Goal: Check status: Check status

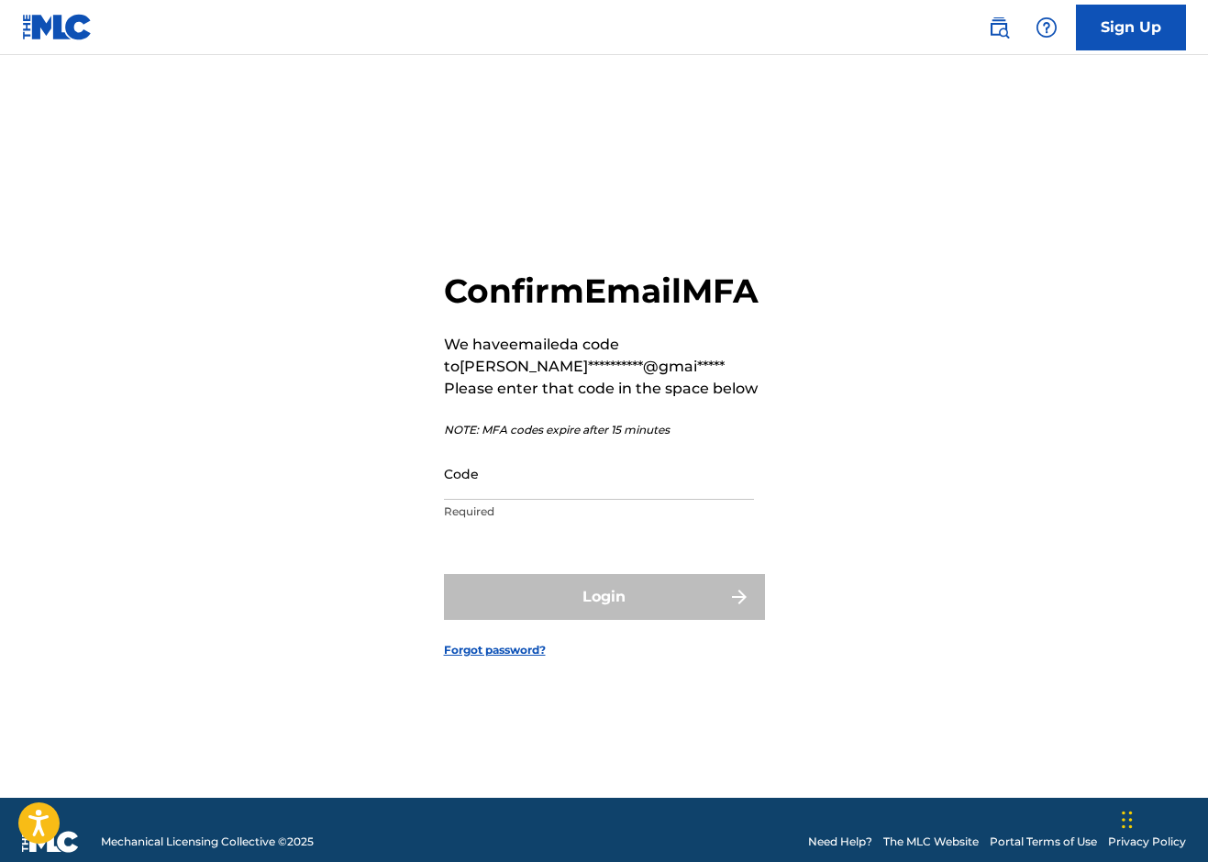
click at [507, 500] on input "Code" at bounding box center [599, 474] width 310 height 52
paste input "710693"
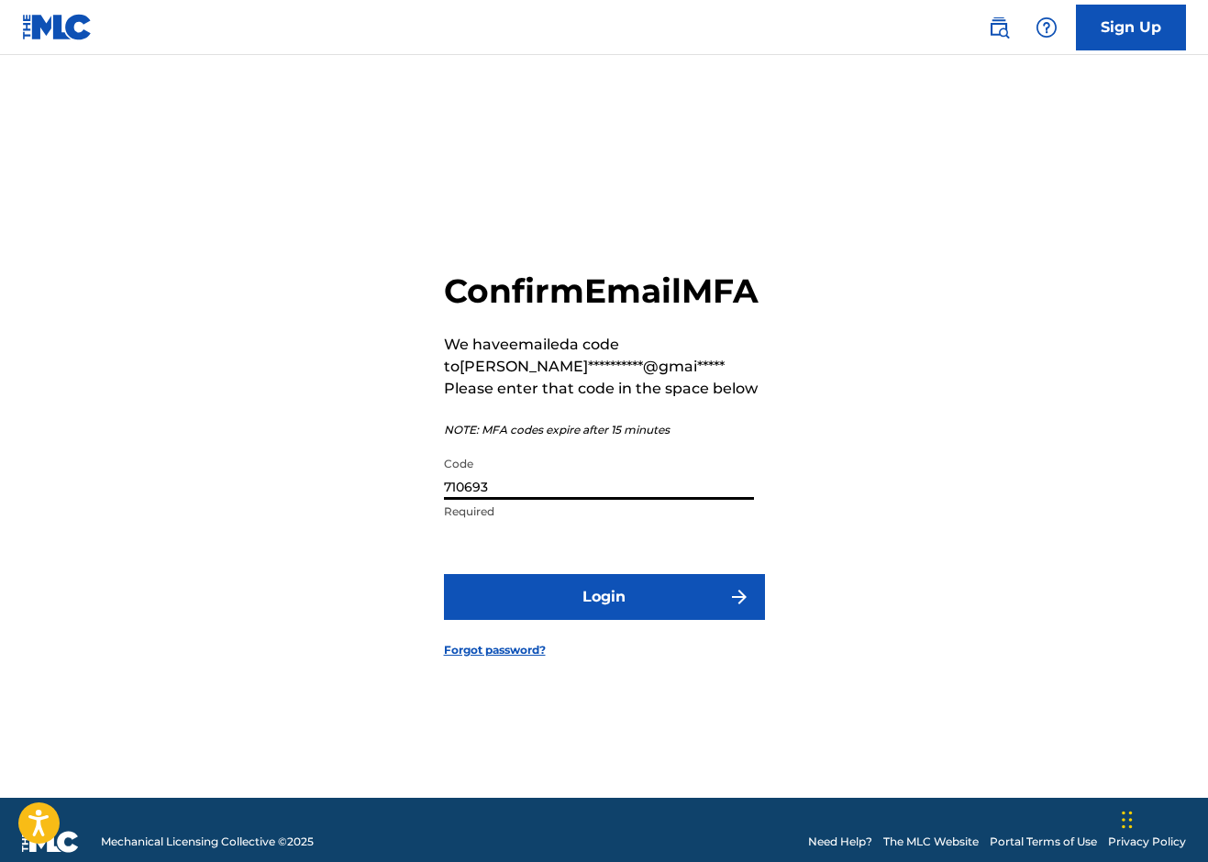
type input "710693"
click at [603, 615] on button "Login" at bounding box center [604, 597] width 321 height 46
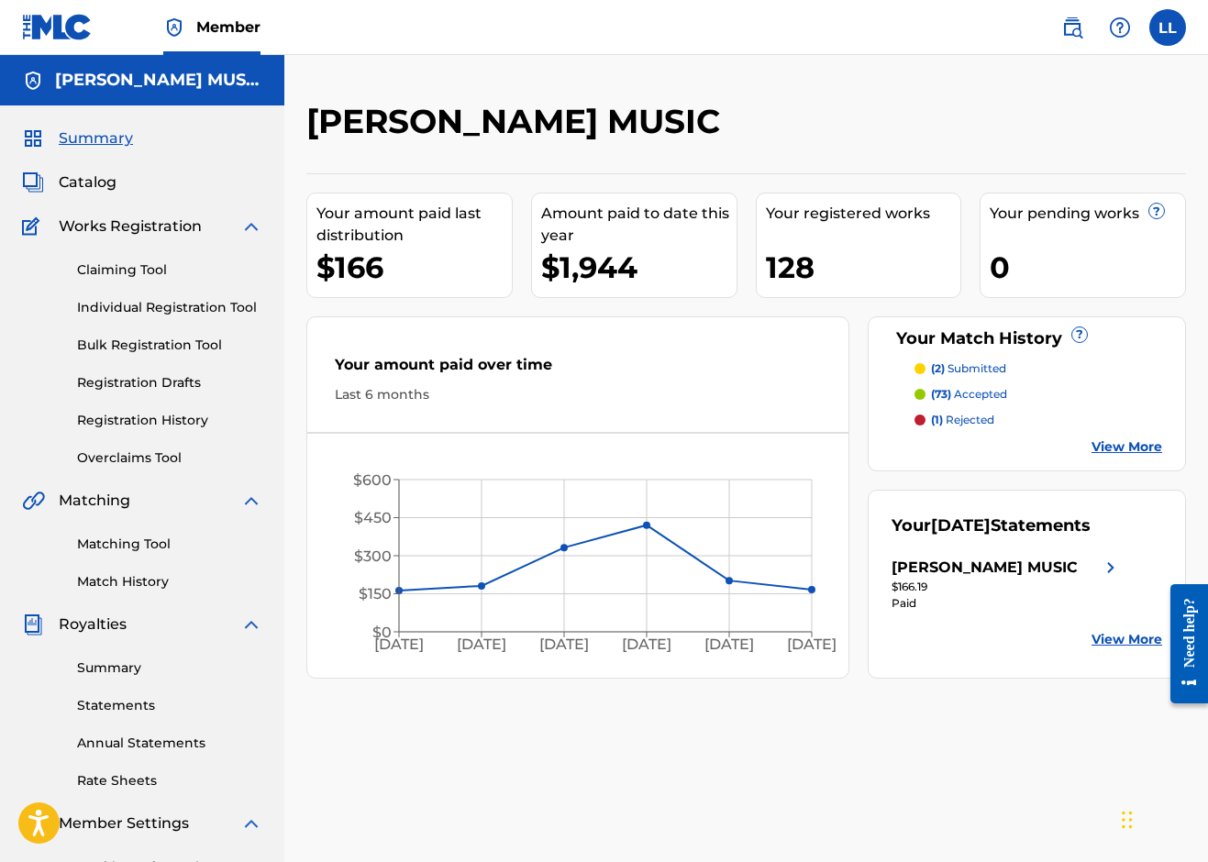
click at [981, 369] on p "(2) submitted" at bounding box center [968, 368] width 75 height 17
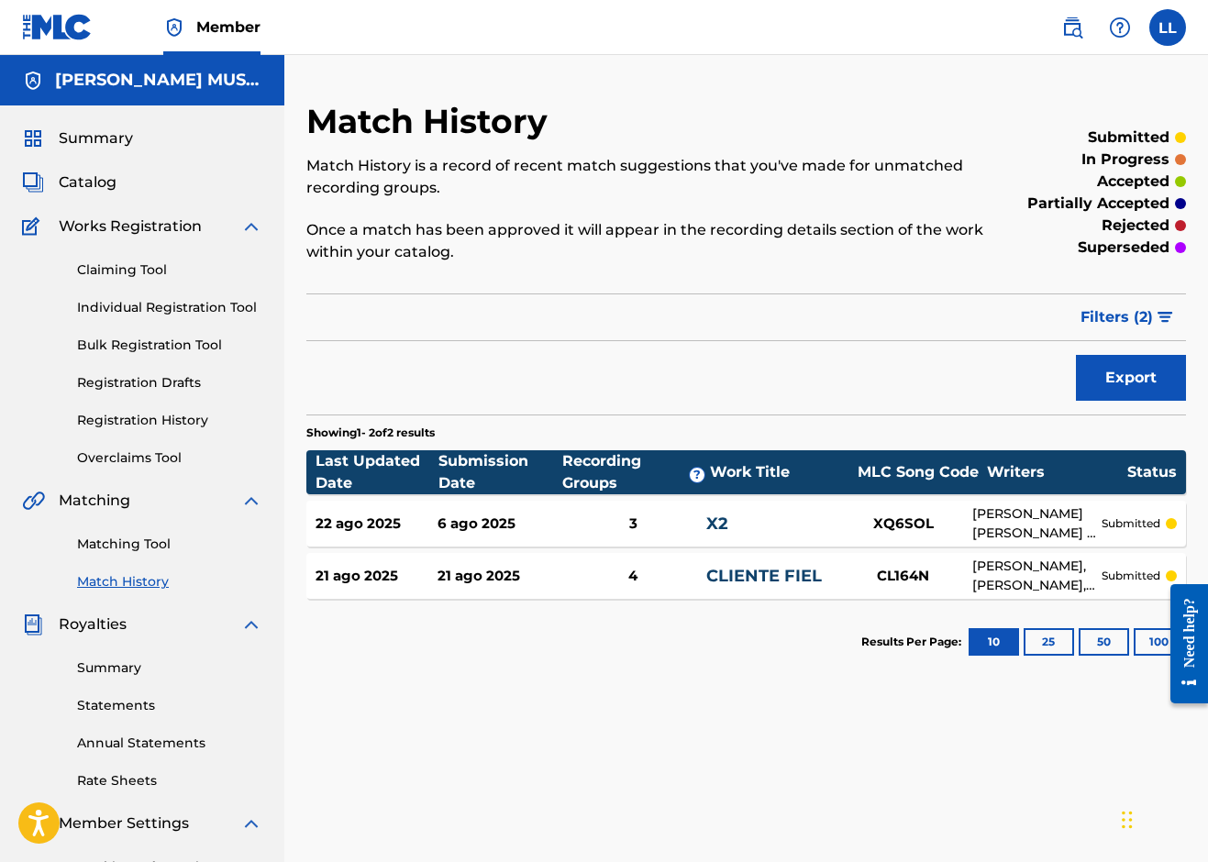
click at [233, 301] on link "Individual Registration Tool" at bounding box center [169, 307] width 185 height 19
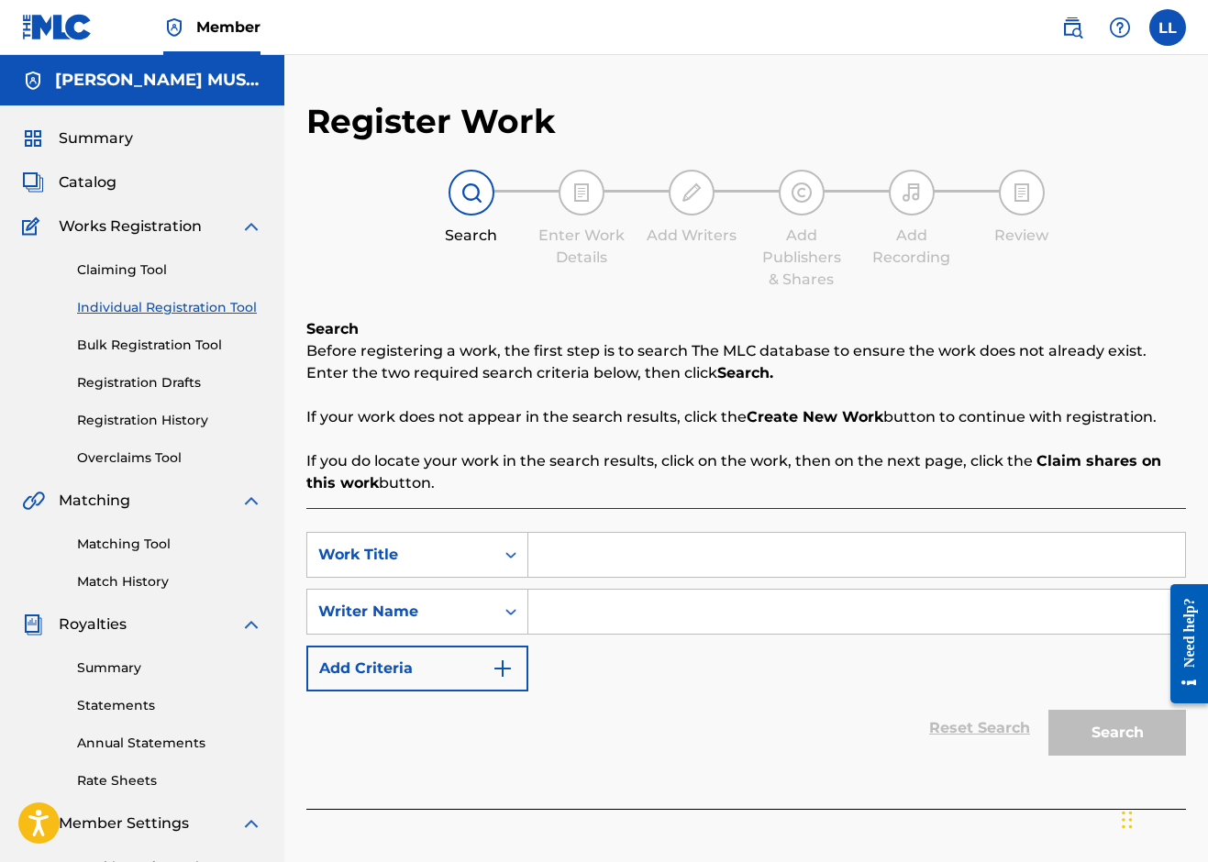
click at [216, 342] on link "Bulk Registration Tool" at bounding box center [169, 345] width 185 height 19
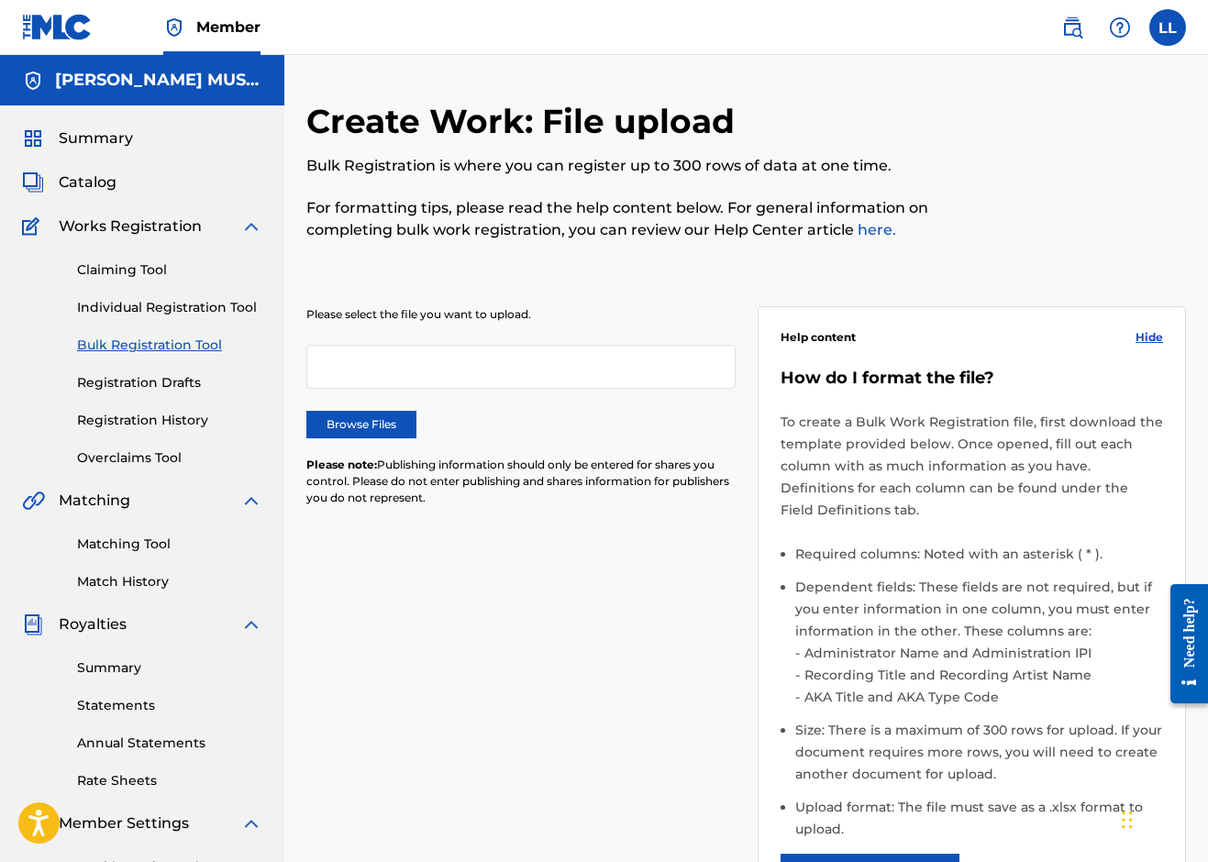
click at [191, 380] on link "Registration Drafts" at bounding box center [169, 382] width 185 height 19
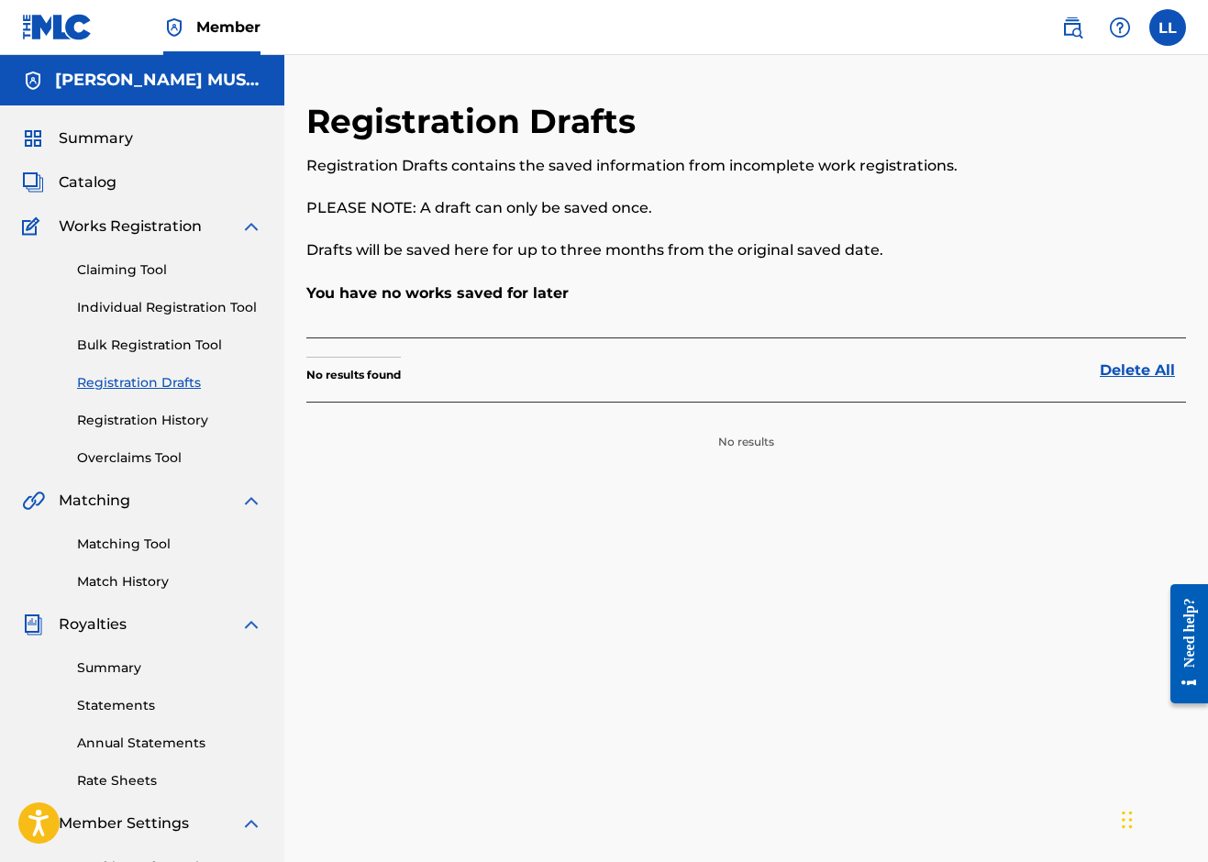
click at [174, 426] on link "Registration History" at bounding box center [169, 420] width 185 height 19
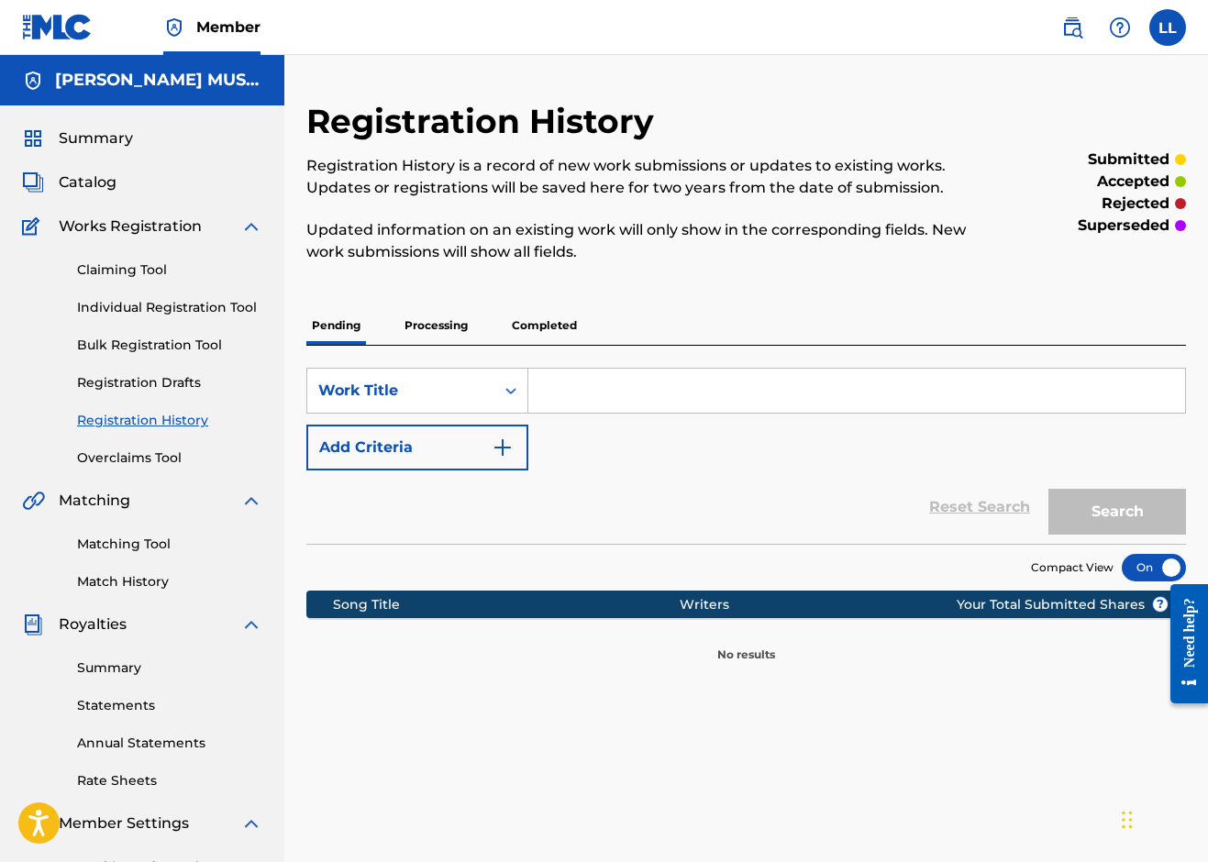
click at [463, 330] on p "Processing" at bounding box center [436, 325] width 74 height 39
click at [554, 305] on div "Registration History Registration History is a record of new work submissions o…" at bounding box center [745, 382] width 879 height 562
click at [554, 315] on p "Completed" at bounding box center [544, 325] width 76 height 39
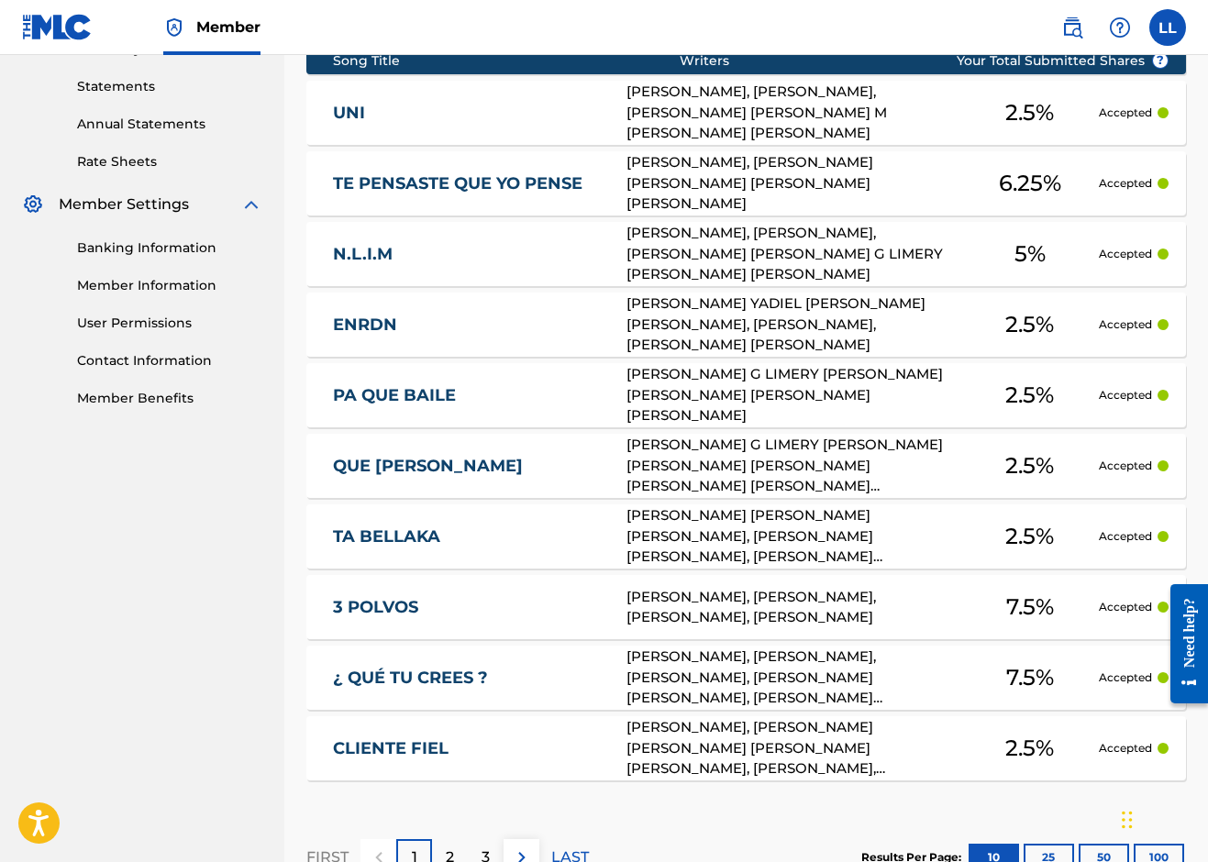
scroll to position [620, 0]
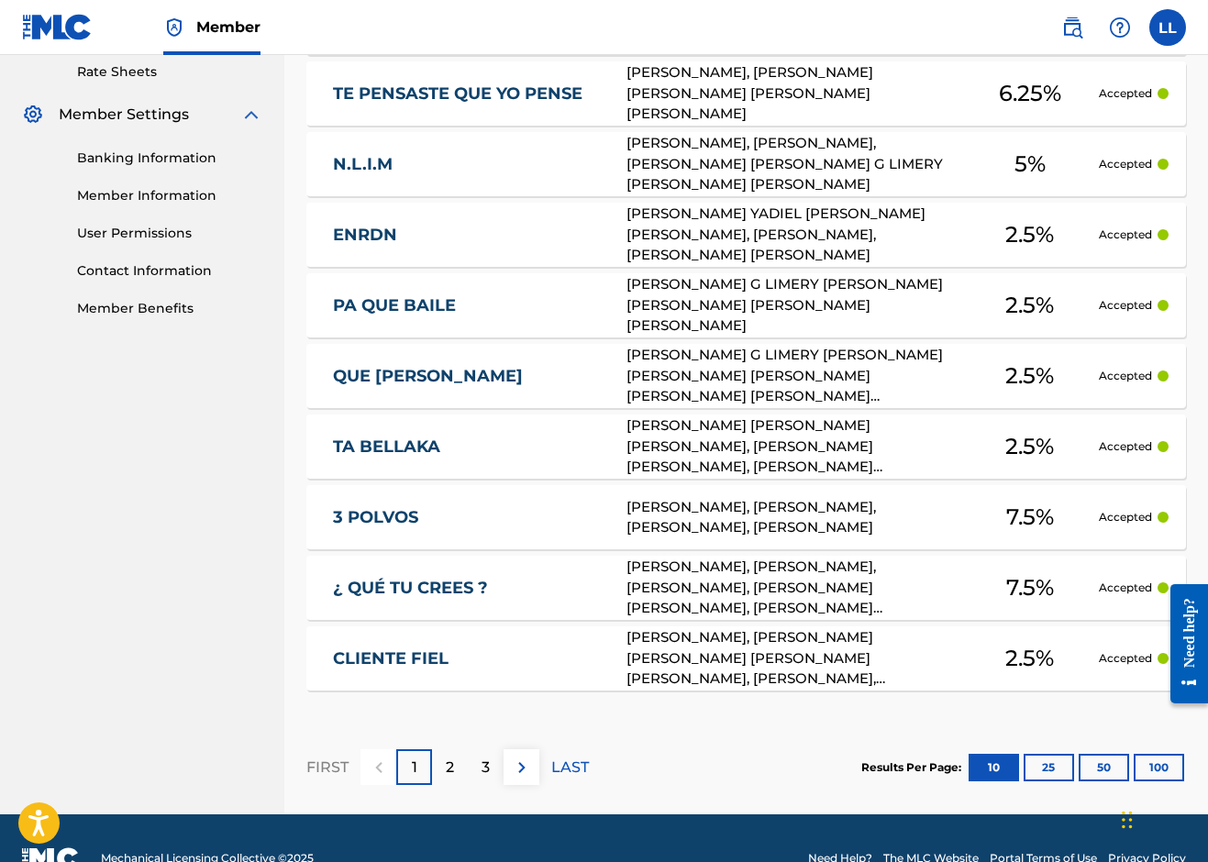
click at [453, 762] on p "2" at bounding box center [450, 768] width 8 height 22
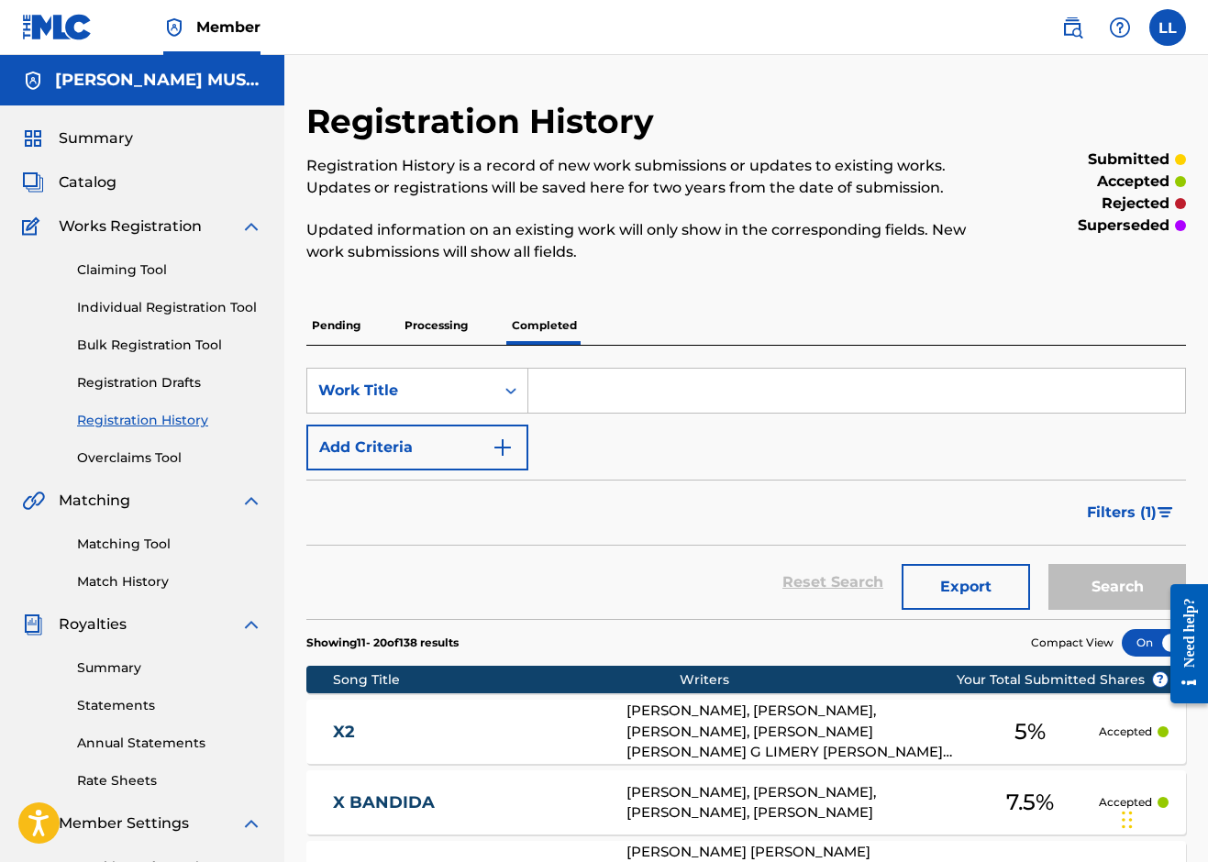
scroll to position [0, 0]
click at [127, 141] on span "Summary" at bounding box center [96, 138] width 74 height 22
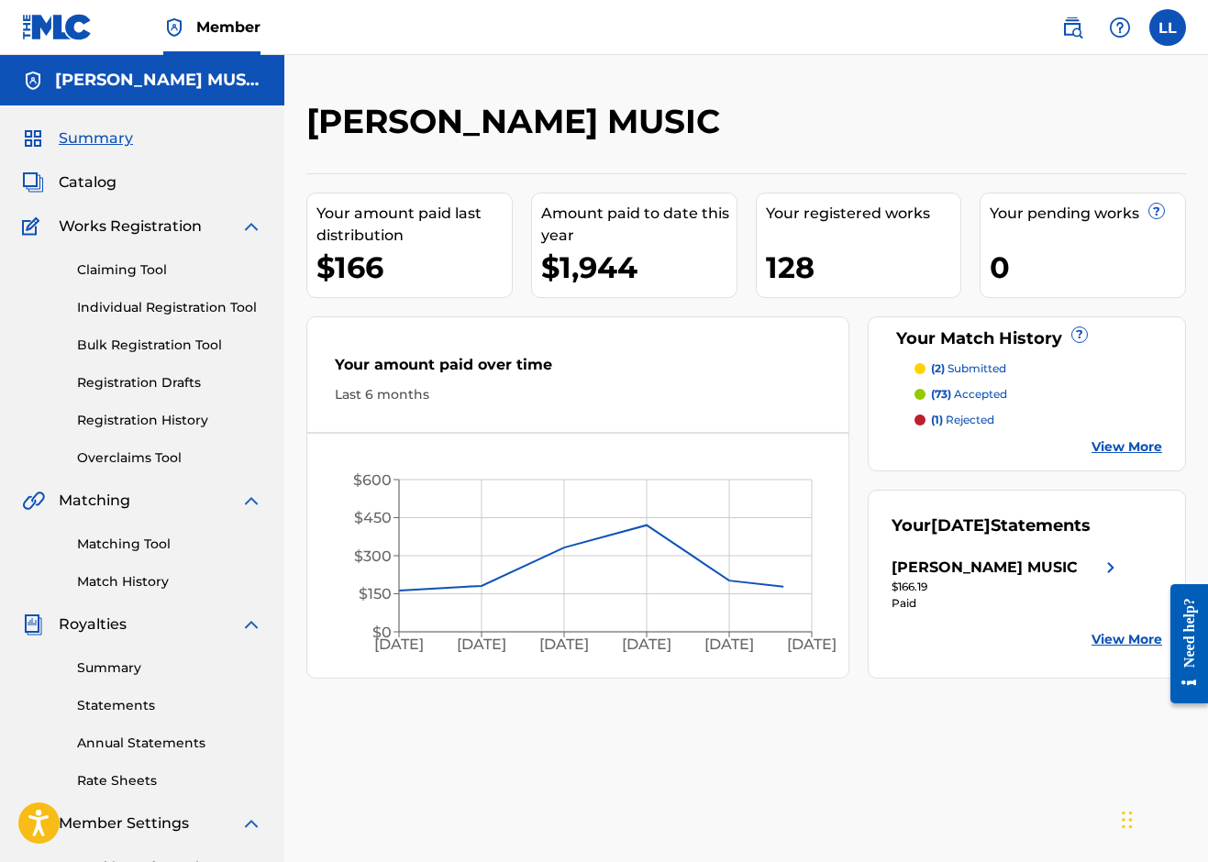
click at [112, 176] on span "Catalog" at bounding box center [88, 182] width 58 height 22
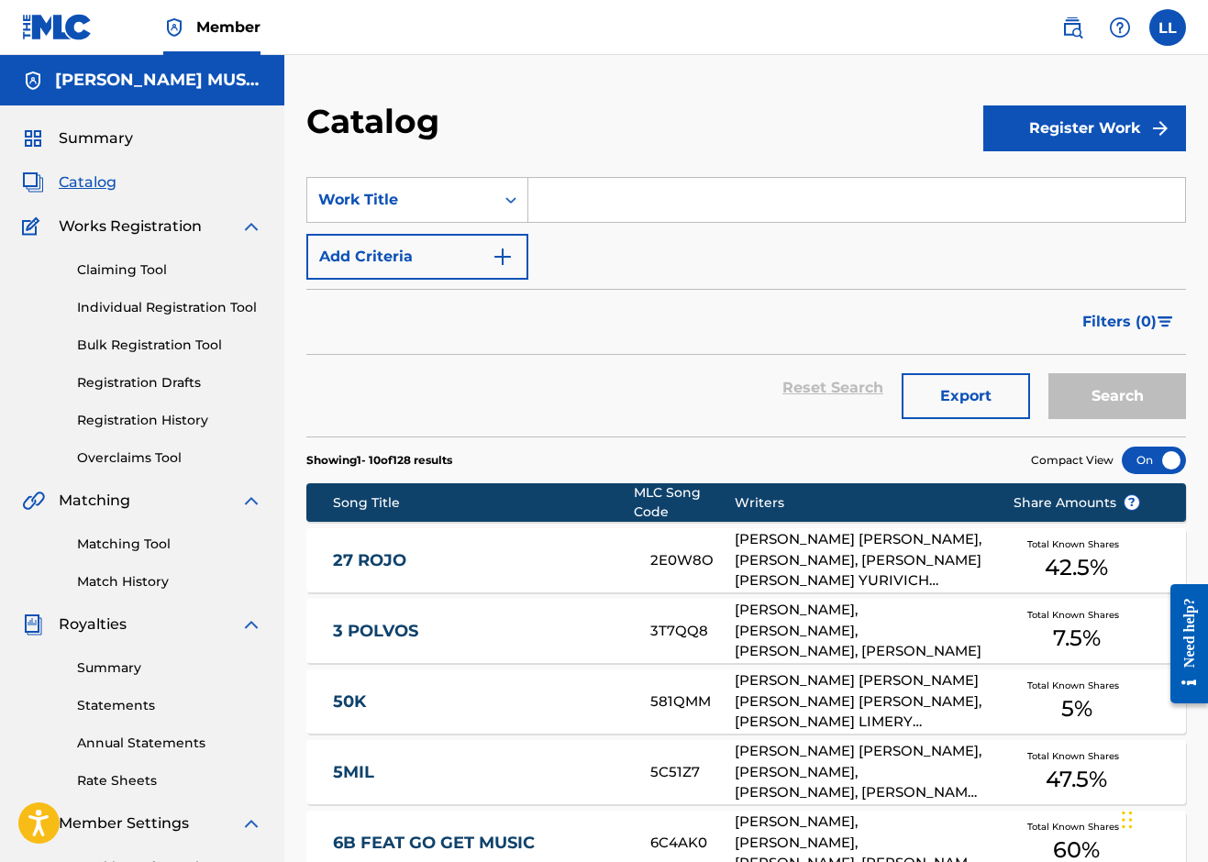
click at [126, 226] on span "Works Registration" at bounding box center [130, 227] width 143 height 22
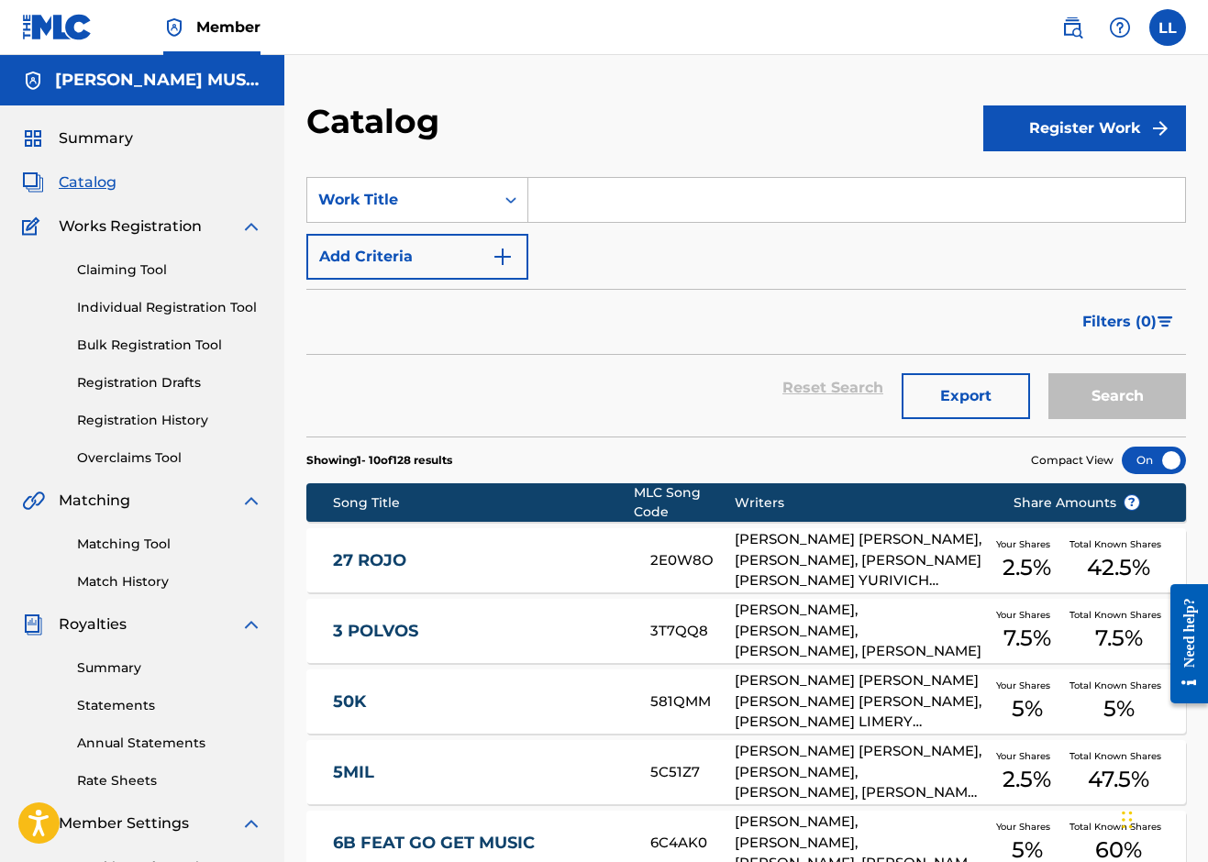
click at [1162, 28] on label at bounding box center [1167, 27] width 37 height 37
click at [1167, 28] on input "LL [PERSON_NAME] [EMAIL_ADDRESS][DOMAIN_NAME] Notification Preferences Profile …" at bounding box center [1167, 28] width 0 height 0
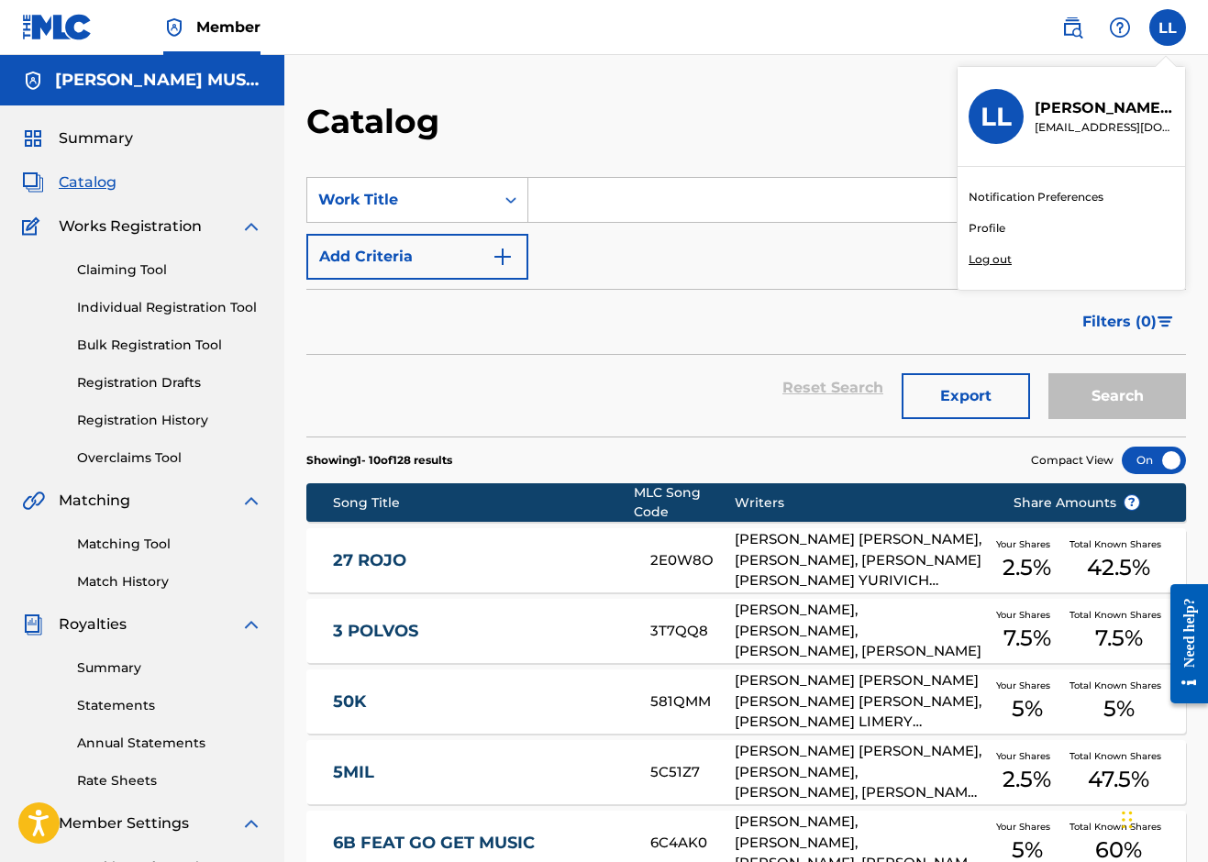
click at [1000, 260] on p "Log out" at bounding box center [989, 259] width 43 height 17
click at [1167, 28] on input "LL [PERSON_NAME] [EMAIL_ADDRESS][DOMAIN_NAME] Notification Preferences Profile …" at bounding box center [1167, 28] width 0 height 0
